Goal: Information Seeking & Learning: Check status

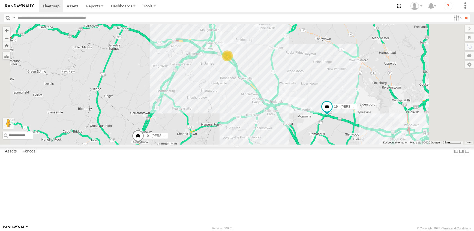
click at [0, 0] on span at bounding box center [0, 0] width 0 height 0
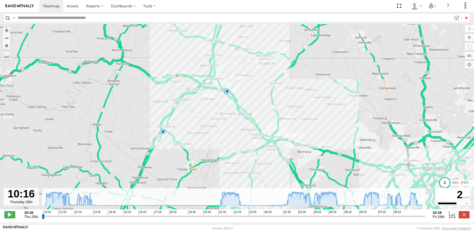
type input "**********"
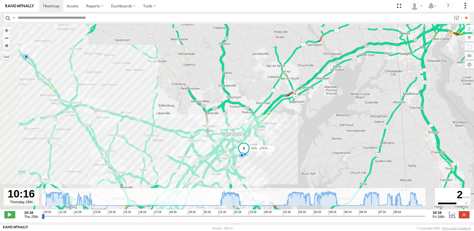
drag, startPoint x: 92, startPoint y: 175, endPoint x: 168, endPoint y: 162, distance: 77.4
click at [168, 162] on div "09N - RICK 11:54 Thu 13:14 Thu 13:27 Thu 17:22 Thu 21:22 Thu 22:43 Thu 01:00 Fr…" at bounding box center [237, 119] width 474 height 191
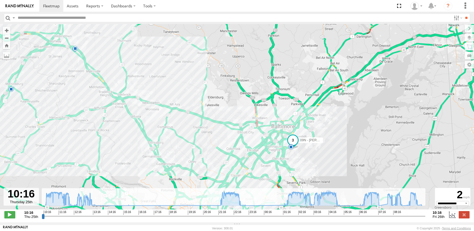
drag, startPoint x: 162, startPoint y: 148, endPoint x: 183, endPoint y: 150, distance: 21.1
click at [183, 150] on div "09N - RICK 11:54 Thu 13:14 Thu 13:27 Thu 17:22 Thu 21:22 Thu 22:43 Thu 01:00 Fr…" at bounding box center [237, 119] width 474 height 191
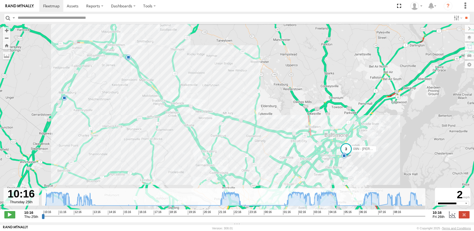
drag, startPoint x: 164, startPoint y: 134, endPoint x: 196, endPoint y: 141, distance: 33.4
click at [196, 141] on div "09N - RICK 11:54 Thu 13:14 Thu 13:27 Thu 17:22 Thu 21:22 Thu 22:43 Thu 01:00 Fr…" at bounding box center [237, 119] width 474 height 191
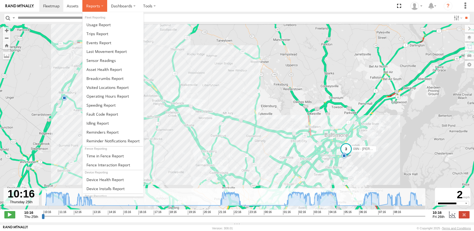
click at [96, 5] on span at bounding box center [93, 5] width 14 height 5
click at [99, 41] on span at bounding box center [98, 42] width 25 height 5
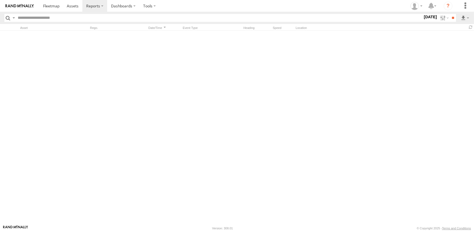
scroll to position [15879, 0]
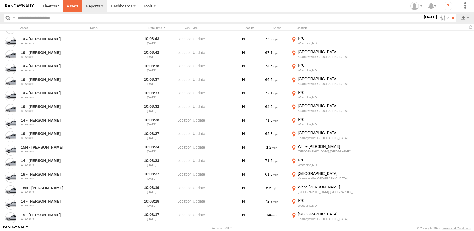
click at [71, 5] on span at bounding box center [73, 5] width 12 height 5
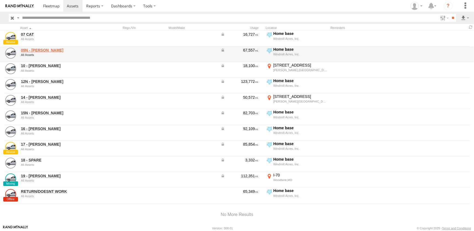
click at [37, 48] on link "09N - [PERSON_NAME]" at bounding box center [58, 50] width 75 height 5
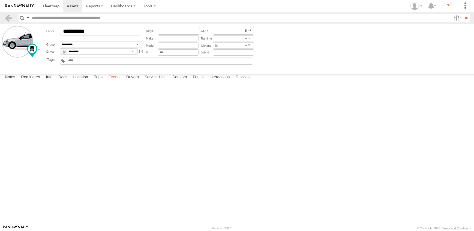
click at [116, 81] on label "Events" at bounding box center [113, 78] width 17 height 8
click at [220, 81] on label "Interactions" at bounding box center [220, 78] width 26 height 8
click at [201, 81] on label "Faults" at bounding box center [198, 78] width 16 height 8
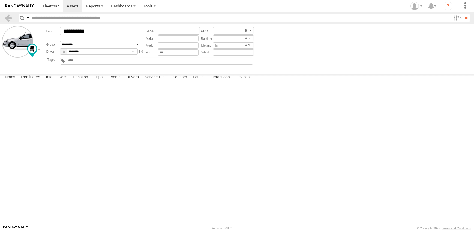
drag, startPoint x: 201, startPoint y: 218, endPoint x: 275, endPoint y: 182, distance: 82.6
click at [0, 0] on div at bounding box center [0, 0] width 0 height 0
click at [199, 81] on label "Faults" at bounding box center [198, 78] width 16 height 8
click at [180, 81] on label "Sensors" at bounding box center [180, 78] width 20 height 8
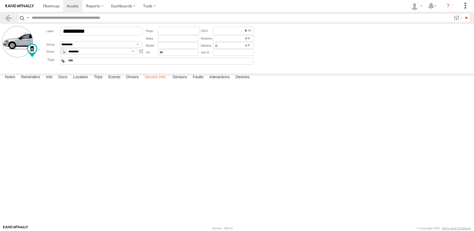
click at [155, 81] on label "Service Hist." at bounding box center [156, 78] width 28 height 8
click at [62, 81] on label "Docs" at bounding box center [63, 78] width 14 height 8
click at [35, 81] on label "Reminders" at bounding box center [30, 78] width 25 height 8
click at [146, 4] on label at bounding box center [149, 6] width 20 height 12
click at [54, 5] on span at bounding box center [51, 5] width 16 height 5
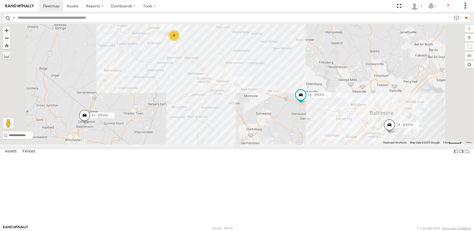
click at [470, 35] on label at bounding box center [468, 38] width 9 height 8
click at [0, 0] on span "Overlays" at bounding box center [0, 0] width 0 height 0
click at [0, 0] on span "Traffic" at bounding box center [0, 0] width 0 height 0
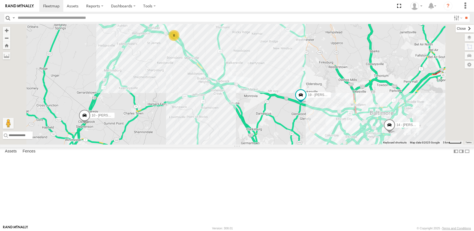
click at [455, 27] on label at bounding box center [464, 29] width 18 height 8
click at [0, 0] on span at bounding box center [0, 0] width 0 height 0
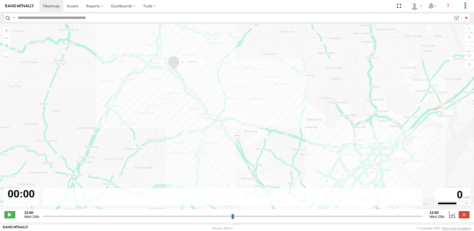
type input "**********"
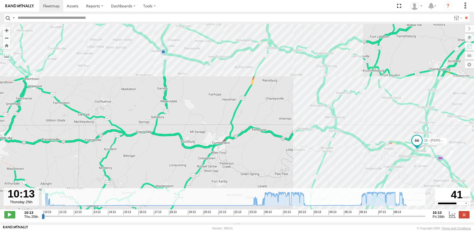
drag, startPoint x: 313, startPoint y: 163, endPoint x: 290, endPoint y: 110, distance: 57.9
click at [290, 110] on div "16 - DEAN 23:21 Thu 01:47 Fri 02:51 Fri 6" at bounding box center [237, 119] width 474 height 191
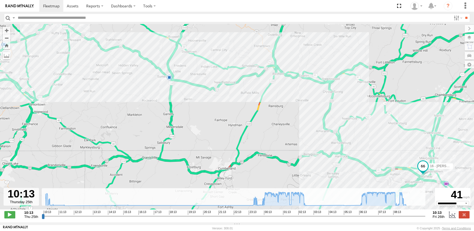
drag, startPoint x: 259, startPoint y: 100, endPoint x: 271, endPoint y: 140, distance: 41.4
click at [271, 140] on div "16 - DEAN 23:21 Thu 01:47 Fri 02:51 Fri 6" at bounding box center [237, 119] width 474 height 191
click at [49, 7] on span at bounding box center [51, 5] width 16 height 5
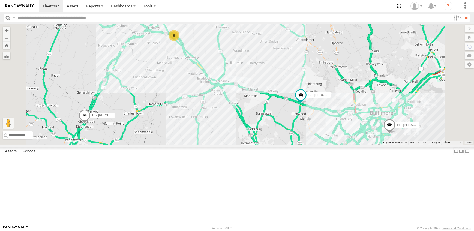
click at [0, 0] on span at bounding box center [0, 0] width 0 height 0
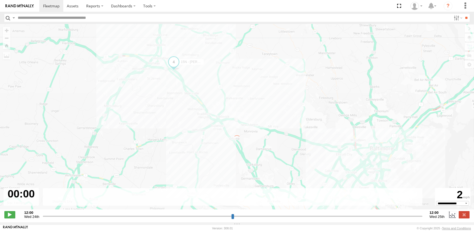
type input "**********"
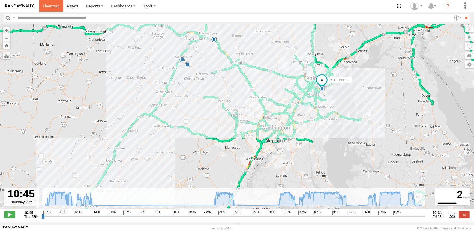
click at [52, 5] on span at bounding box center [51, 5] width 16 height 5
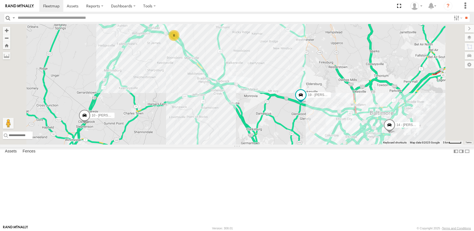
click at [0, 0] on span at bounding box center [0, 0] width 0 height 0
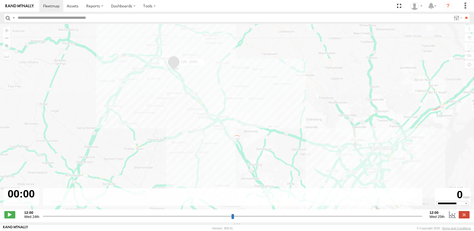
type input "**********"
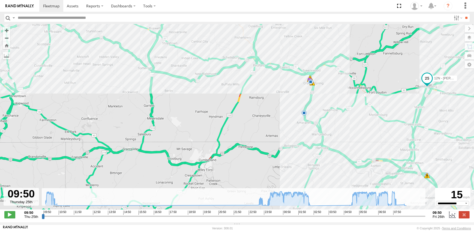
drag, startPoint x: 358, startPoint y: 149, endPoint x: 328, endPoint y: 124, distance: 38.8
click at [328, 124] on div "12N - KAREN WESTSTAR 23:28 Thu 00:48 Fri 02:42 Fri 04:39 Fri 05:05 Fri 05:11 Fr…" at bounding box center [237, 119] width 474 height 191
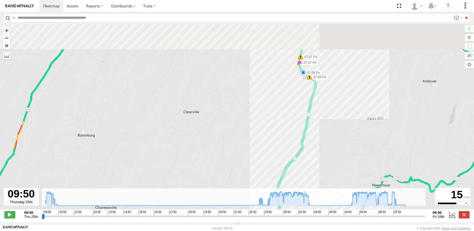
drag, startPoint x: 305, startPoint y: 61, endPoint x: 291, endPoint y: 109, distance: 49.5
click at [291, 109] on div "12N - KAREN WESTSTAR 23:28 Thu 00:48 Fri 02:42 Fri 04:39 Fri 05:05 Fri 05:11 Fr…" at bounding box center [237, 119] width 474 height 191
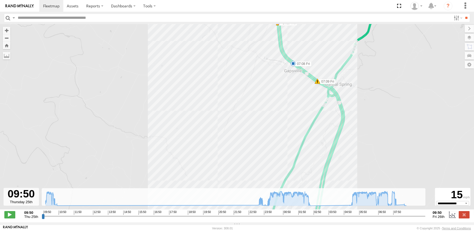
click at [317, 83] on span at bounding box center [316, 80] width 5 height 5
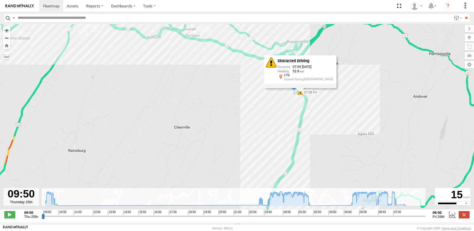
click at [348, 89] on div "12N - KAREN WESTSTAR 23:28 Thu 00:48 Fri 02:42 Fri 04:39 Fri 05:05 Fri 05:11 Fr…" at bounding box center [237, 119] width 474 height 191
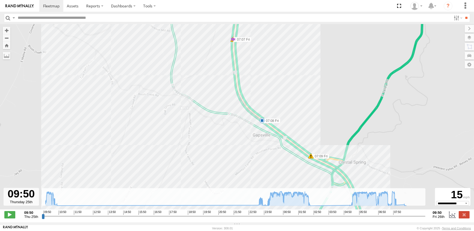
click at [232, 41] on span at bounding box center [232, 39] width 5 height 5
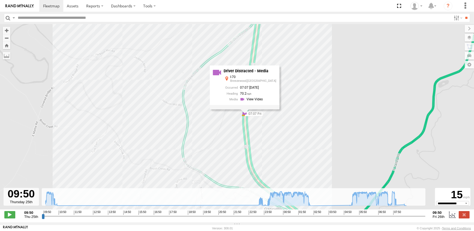
drag, startPoint x: 287, startPoint y: 49, endPoint x: 299, endPoint y: 125, distance: 76.4
click at [299, 125] on div "12N - KAREN WESTSTAR 23:28 Thu 00:48 Fri 02:42 Fri 04:39 Fri 05:05 Fri 05:11 Fr…" at bounding box center [237, 119] width 474 height 191
click at [259, 100] on link at bounding box center [252, 98] width 25 height 5
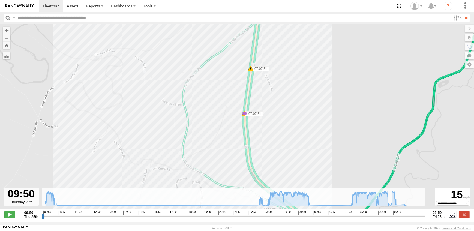
click at [251, 69] on span at bounding box center [250, 68] width 5 height 5
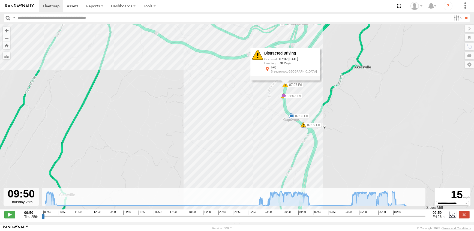
click at [341, 132] on div "12N - KAREN WESTSTAR 23:28 Thu 00:48 Fri 02:42 Fri 04:39 Fri 05:05 Fri 05:11 Fr…" at bounding box center [237, 119] width 474 height 191
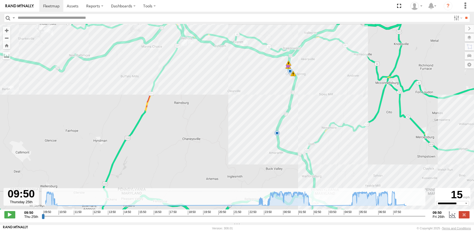
drag, startPoint x: 346, startPoint y: 158, endPoint x: 300, endPoint y: 94, distance: 79.3
click at [300, 94] on div "12N - KAREN WESTSTAR 23:28 Thu 00:48 Fri 02:42 Fri 04:39 Fri 05:05 Fri 05:11 Fr…" at bounding box center [237, 119] width 474 height 191
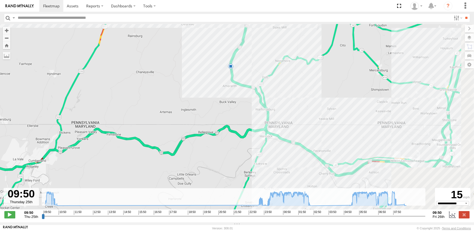
drag, startPoint x: 326, startPoint y: 155, endPoint x: 288, endPoint y: 91, distance: 74.9
click at [288, 91] on div "12N - KAREN WESTSTAR 23:28 Thu 00:48 Fri 02:42 Fri 04:39 Fri 05:05 Fri 05:11 Fr…" at bounding box center [237, 119] width 474 height 191
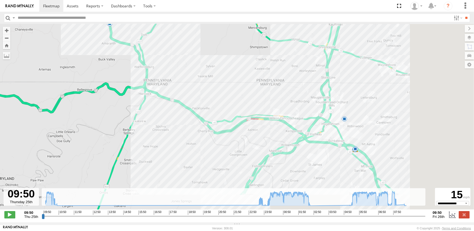
drag, startPoint x: 372, startPoint y: 136, endPoint x: 251, endPoint y: 101, distance: 126.3
click at [251, 101] on div "12N - KAREN WESTSTAR 23:28 Thu 00:48 Fri 02:42 Fri 04:39 Fri 05:05 Fri 05:11 Fr…" at bounding box center [237, 119] width 474 height 191
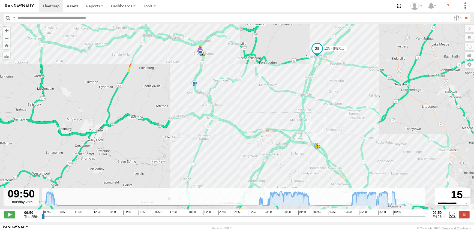
drag, startPoint x: 237, startPoint y: 74, endPoint x: 268, endPoint y: 117, distance: 52.5
click at [268, 117] on div "12N - KAREN WESTSTAR 23:28 Thu 00:48 Fri 02:42 Fri 04:39 Fri 05:05 Fri 05:11 Fr…" at bounding box center [237, 119] width 474 height 191
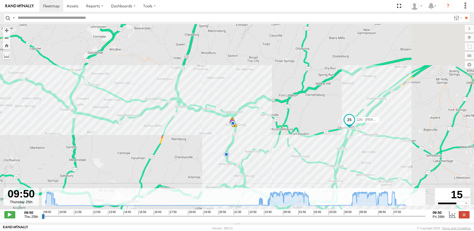
drag, startPoint x: 117, startPoint y: 78, endPoint x: 124, endPoint y: 103, distance: 26.0
click at [124, 103] on div "12N - KAREN WESTSTAR 23:28 Thu 00:48 Fri 02:42 Fri 04:39 Fri 05:05 Fri 05:11 Fr…" at bounding box center [237, 119] width 474 height 191
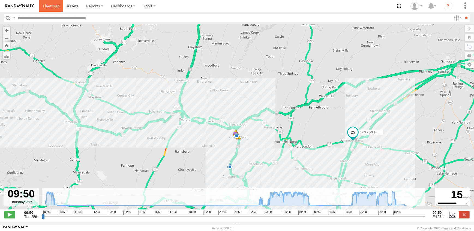
click at [47, 5] on span at bounding box center [51, 5] width 16 height 5
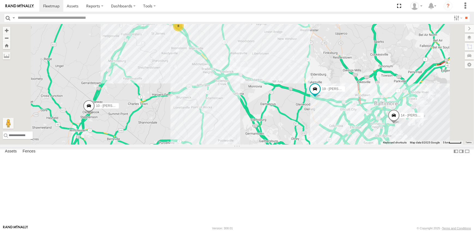
drag, startPoint x: 220, startPoint y: 193, endPoint x: 219, endPoint y: 188, distance: 5.5
click at [219, 144] on div "19 - [PERSON_NAME] 8 14 - [PERSON_NAME] 10 - [PERSON_NAME]" at bounding box center [237, 84] width 474 height 120
